Goal: Information Seeking & Learning: Get advice/opinions

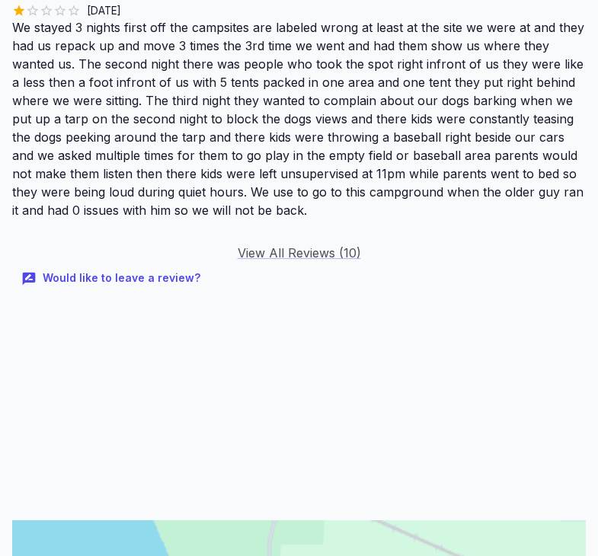
scroll to position [1977, 0]
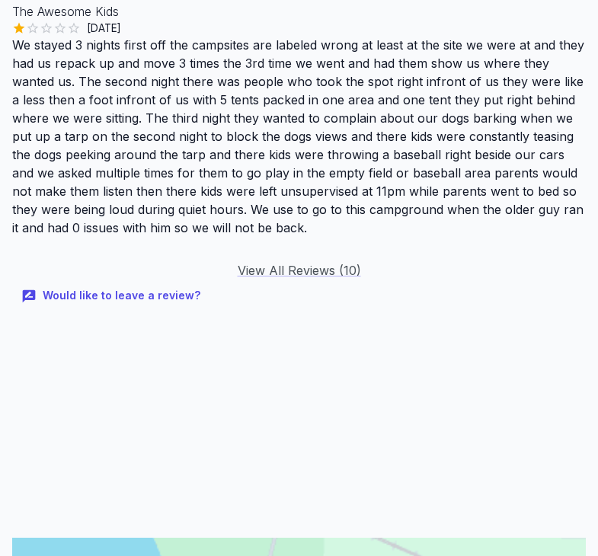
click at [311, 263] on link "View All Reviews ( 10 )" at bounding box center [298, 270] width 123 height 15
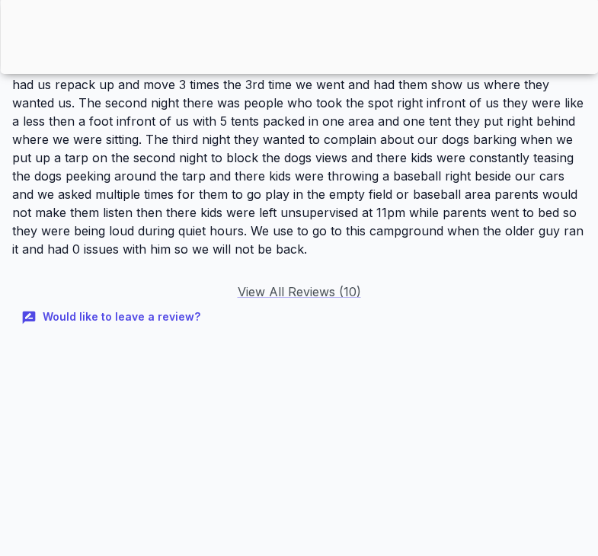
scroll to position [1956, 0]
click at [308, 284] on link "View All Reviews ( 10 )" at bounding box center [298, 291] width 123 height 15
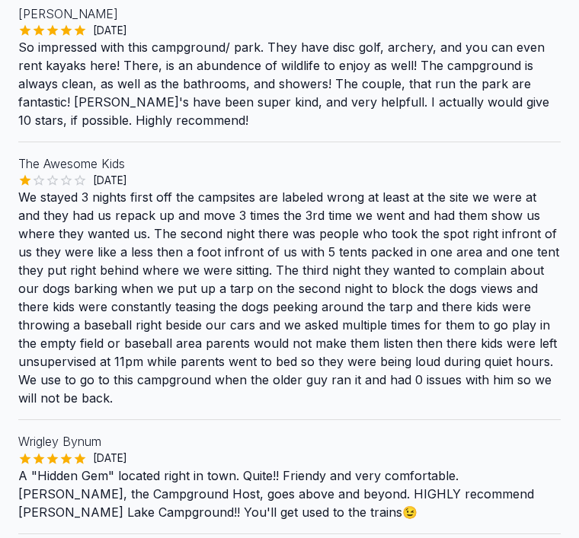
scroll to position [549, 0]
